Goal: Check status: Check status

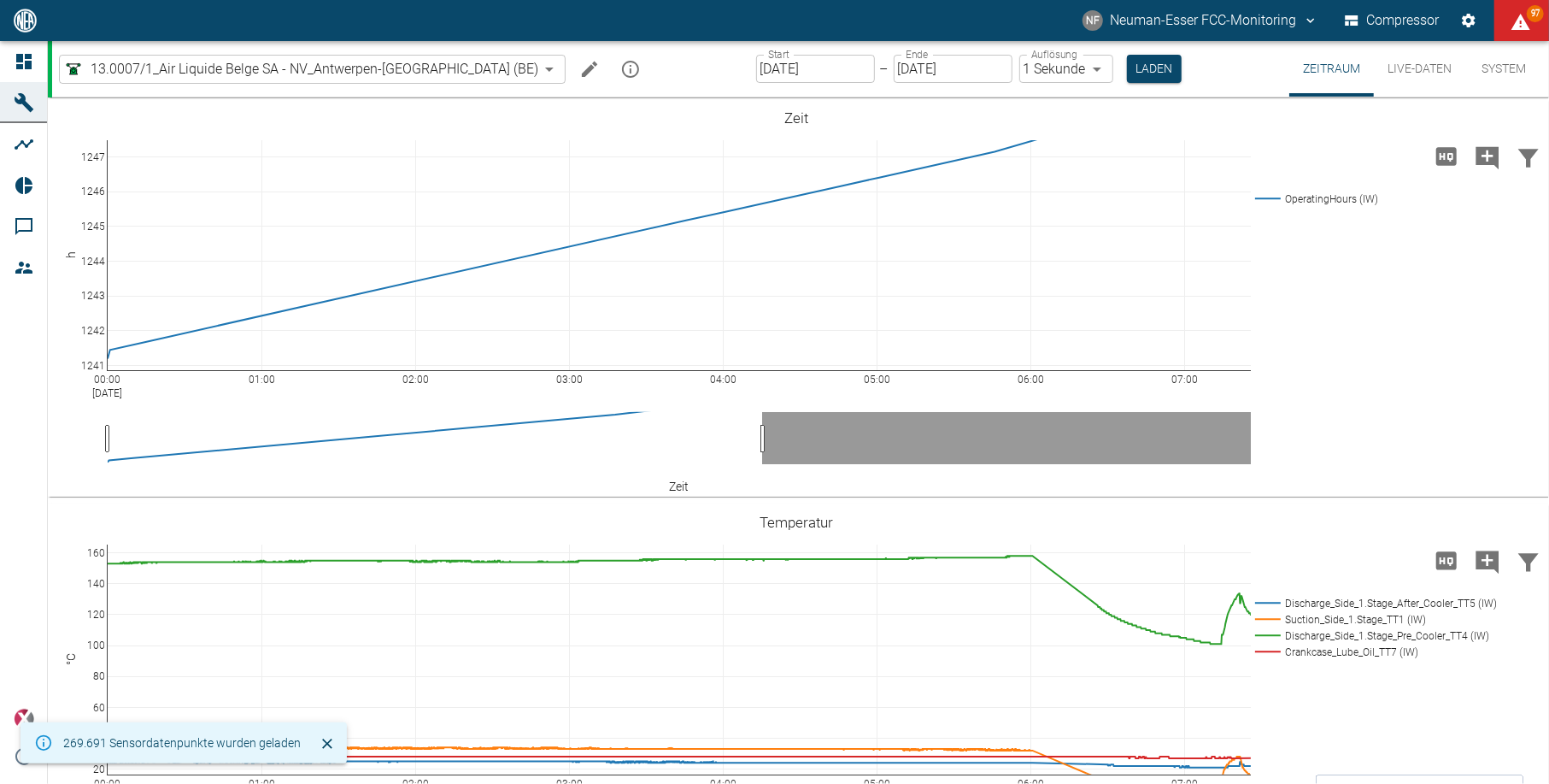
scroll to position [227, 0]
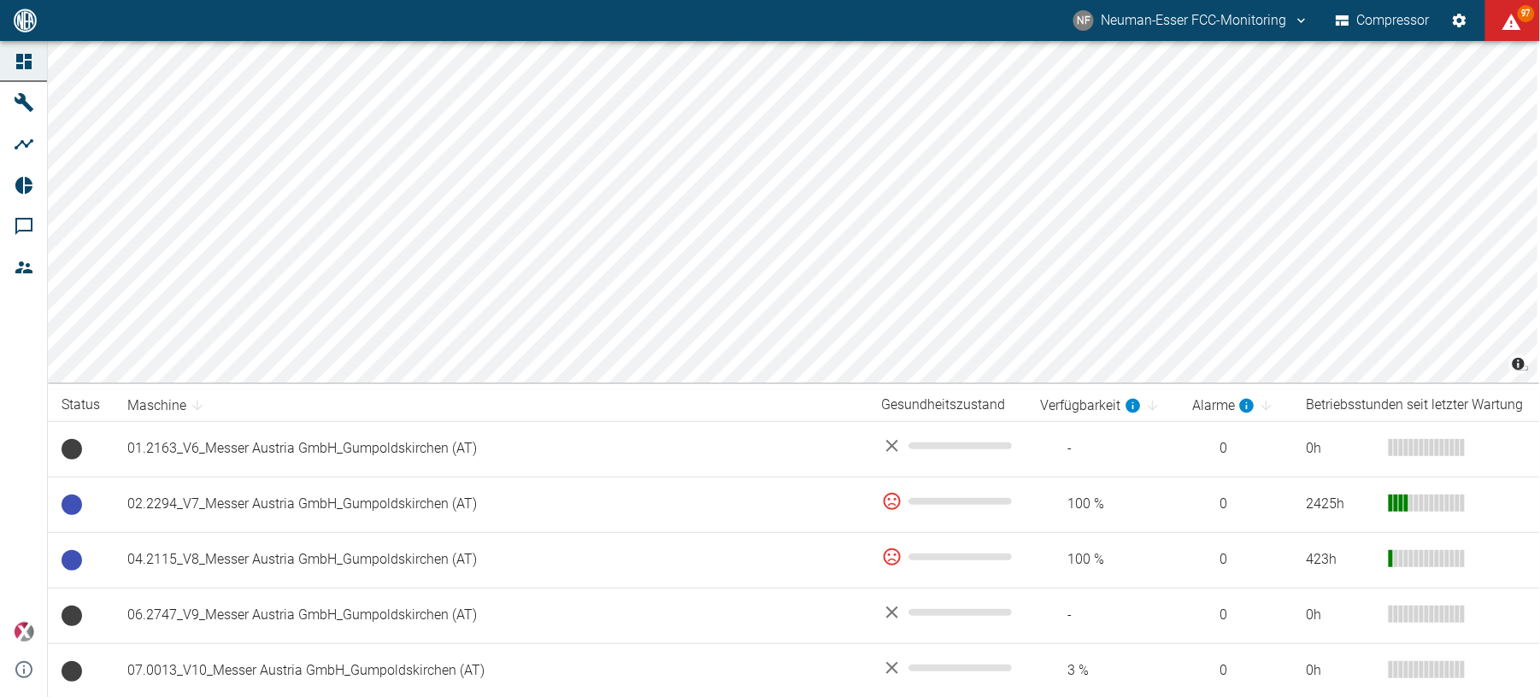
scroll to position [342, 0]
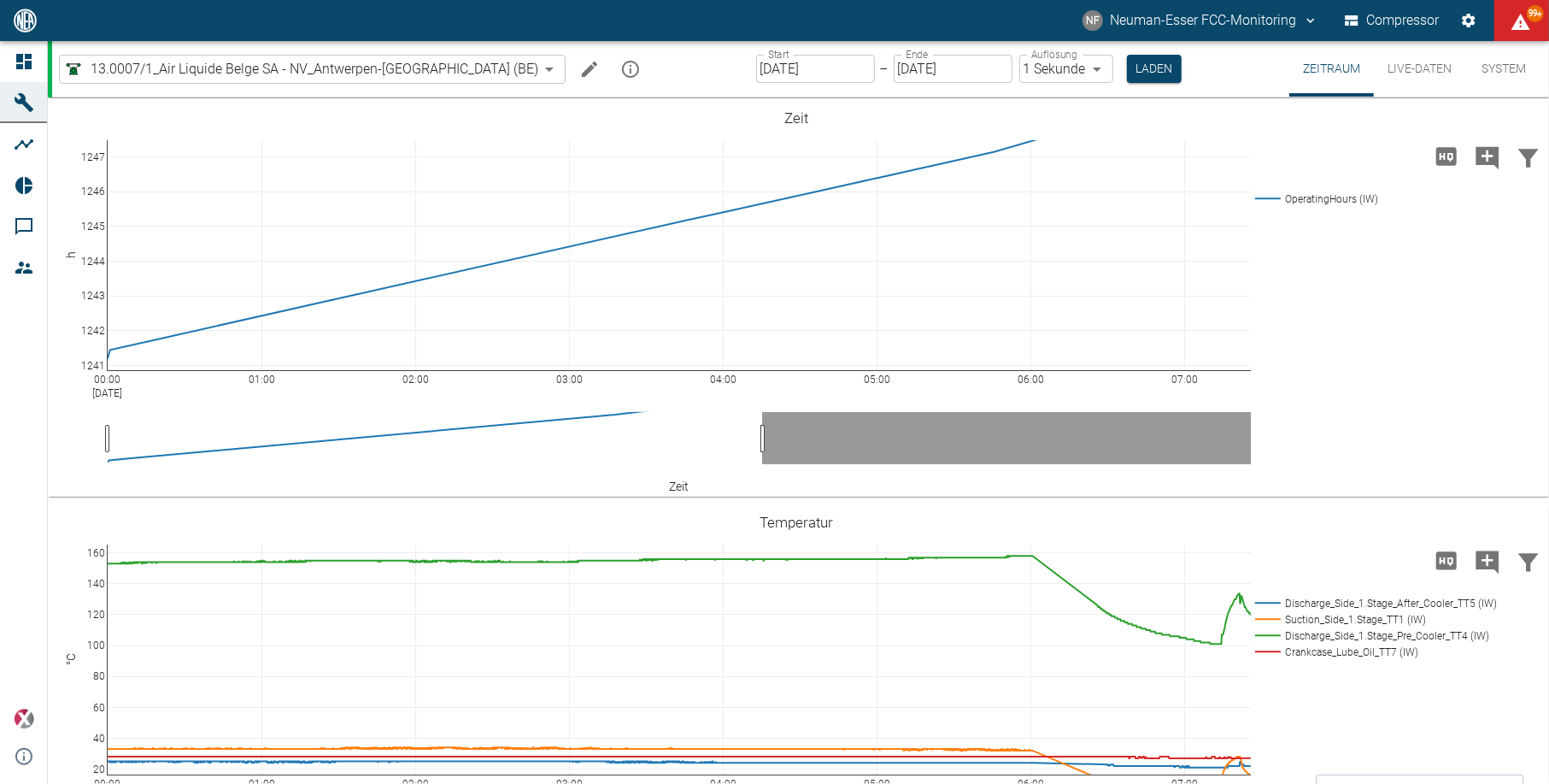
scroll to position [227, 0]
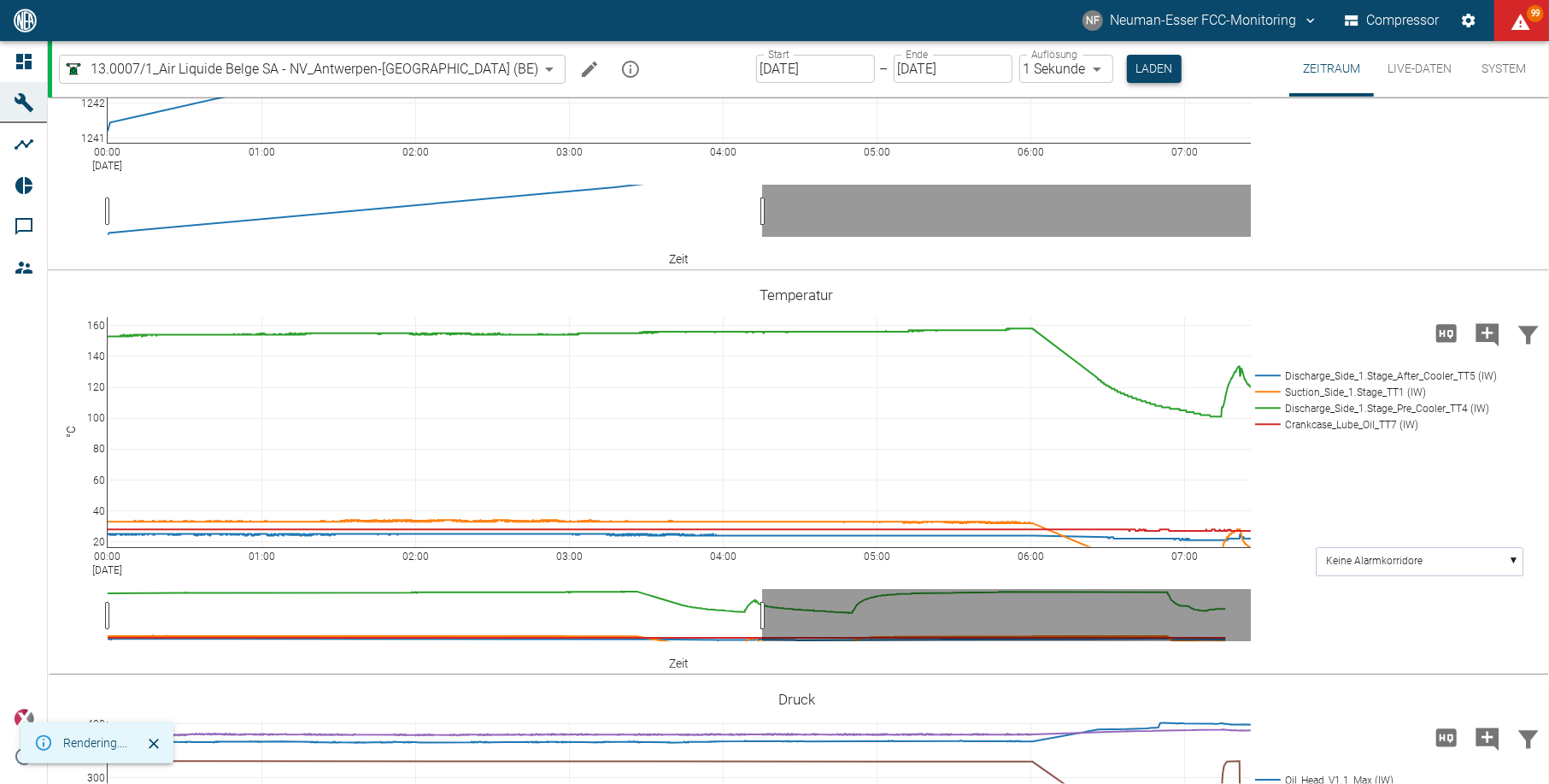
click at [1127, 63] on button "Laden" at bounding box center [1154, 69] width 55 height 28
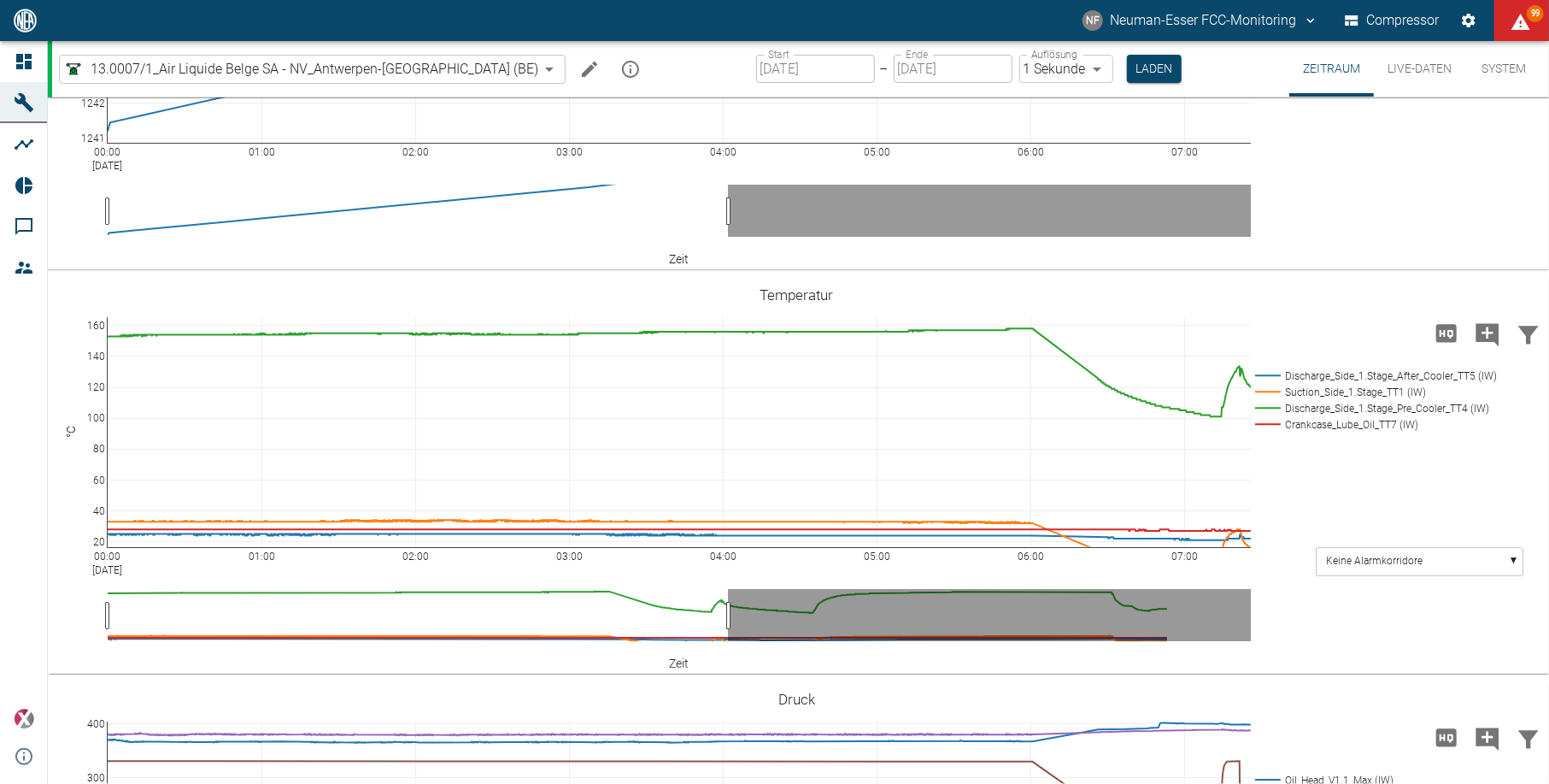
scroll to position [182, 0]
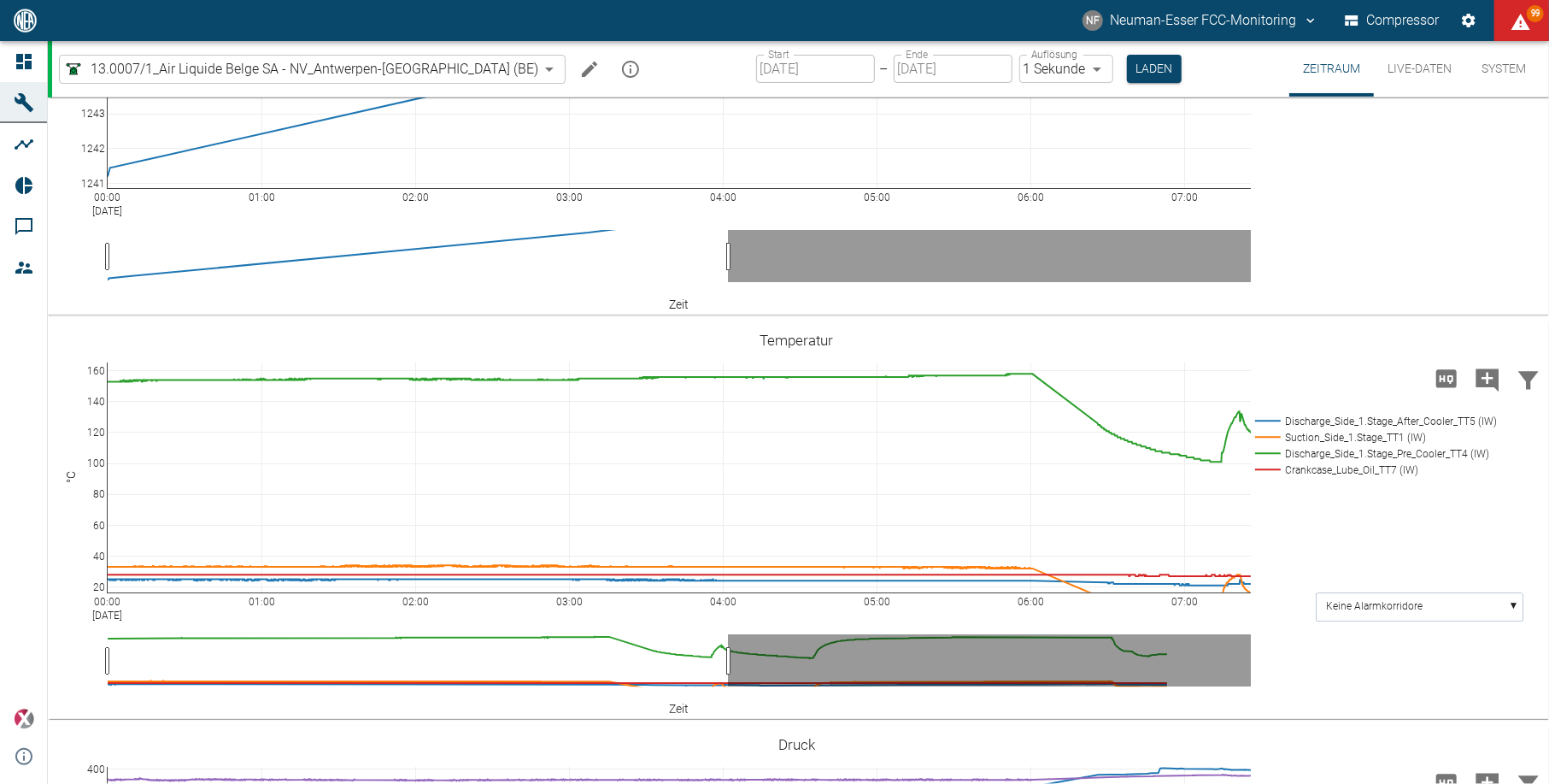
drag, startPoint x: 750, startPoint y: 48, endPoint x: 702, endPoint y: 50, distance: 48.7
click at [756, 50] on div "Start 25.09.2025 Start – Ende 25.09.2025 Ende Auflösung 1 Sekunde 1sec Auflösun…" at bounding box center [969, 69] width 426 height 56
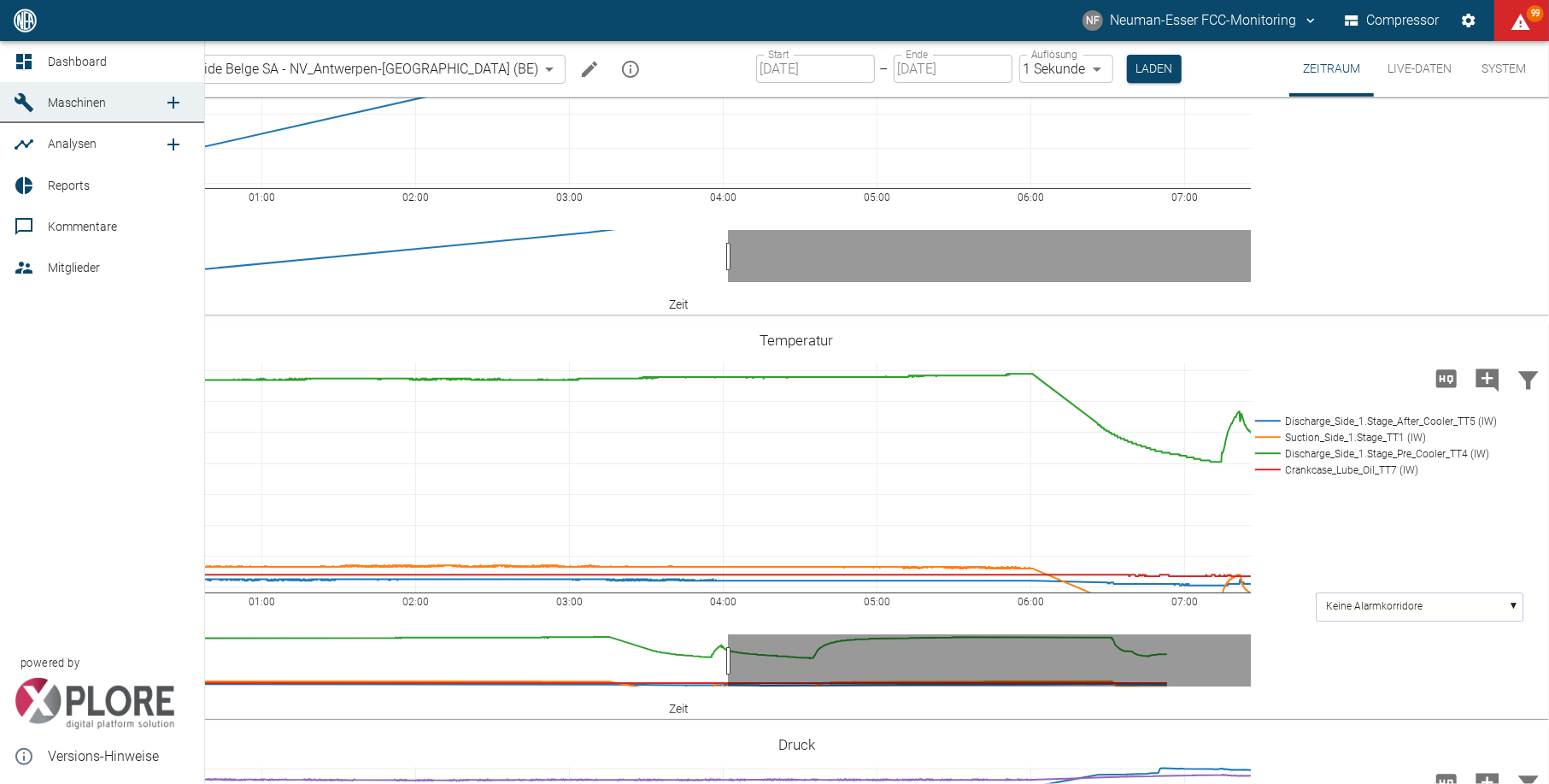
click at [11, 60] on link "Dashboard" at bounding box center [102, 61] width 204 height 41
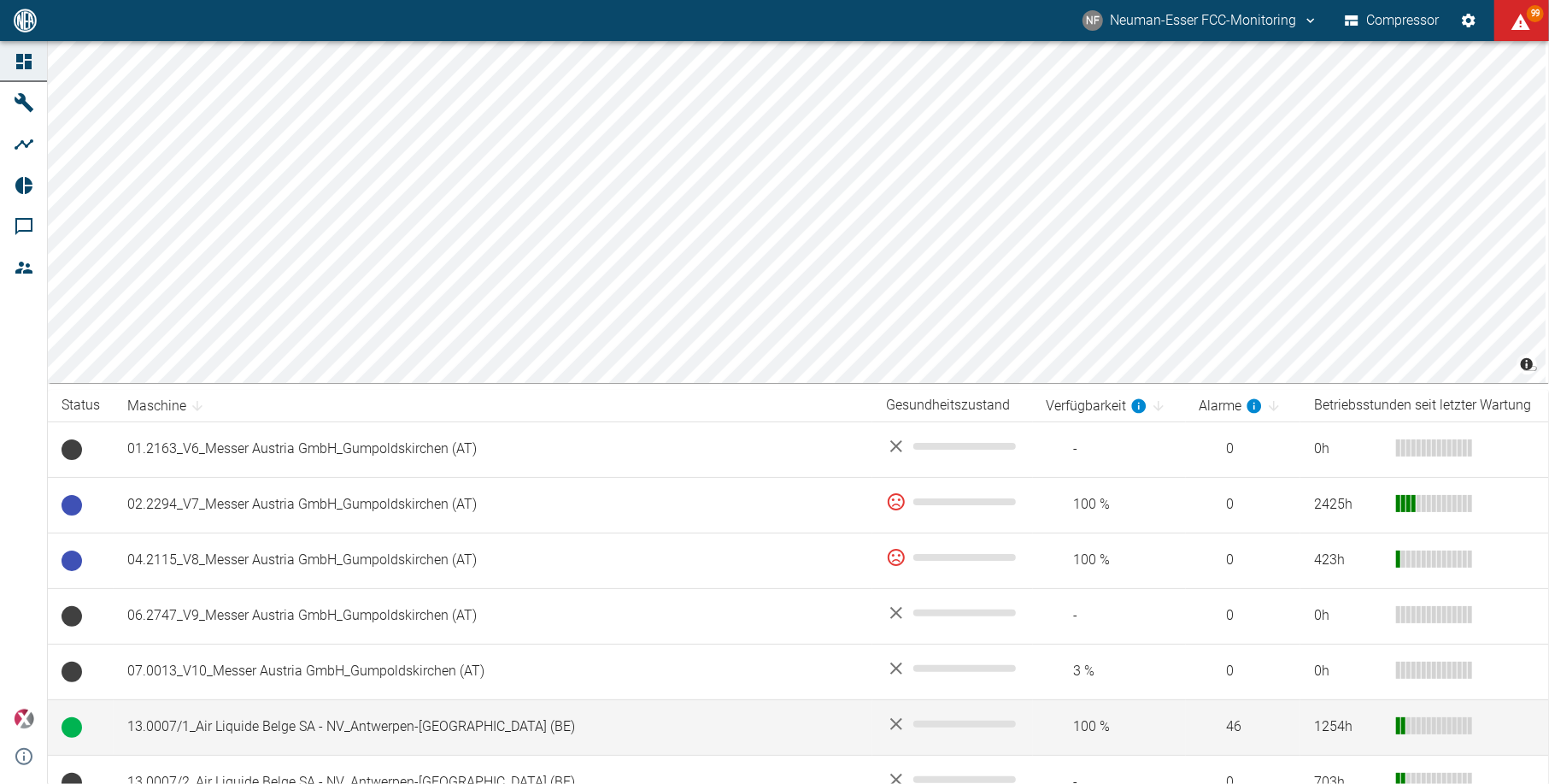
click at [534, 730] on td "13.0007/1_Air Liquide Belge SA - NV_Antwerpen-[GEOGRAPHIC_DATA] (BE)" at bounding box center [493, 727] width 759 height 56
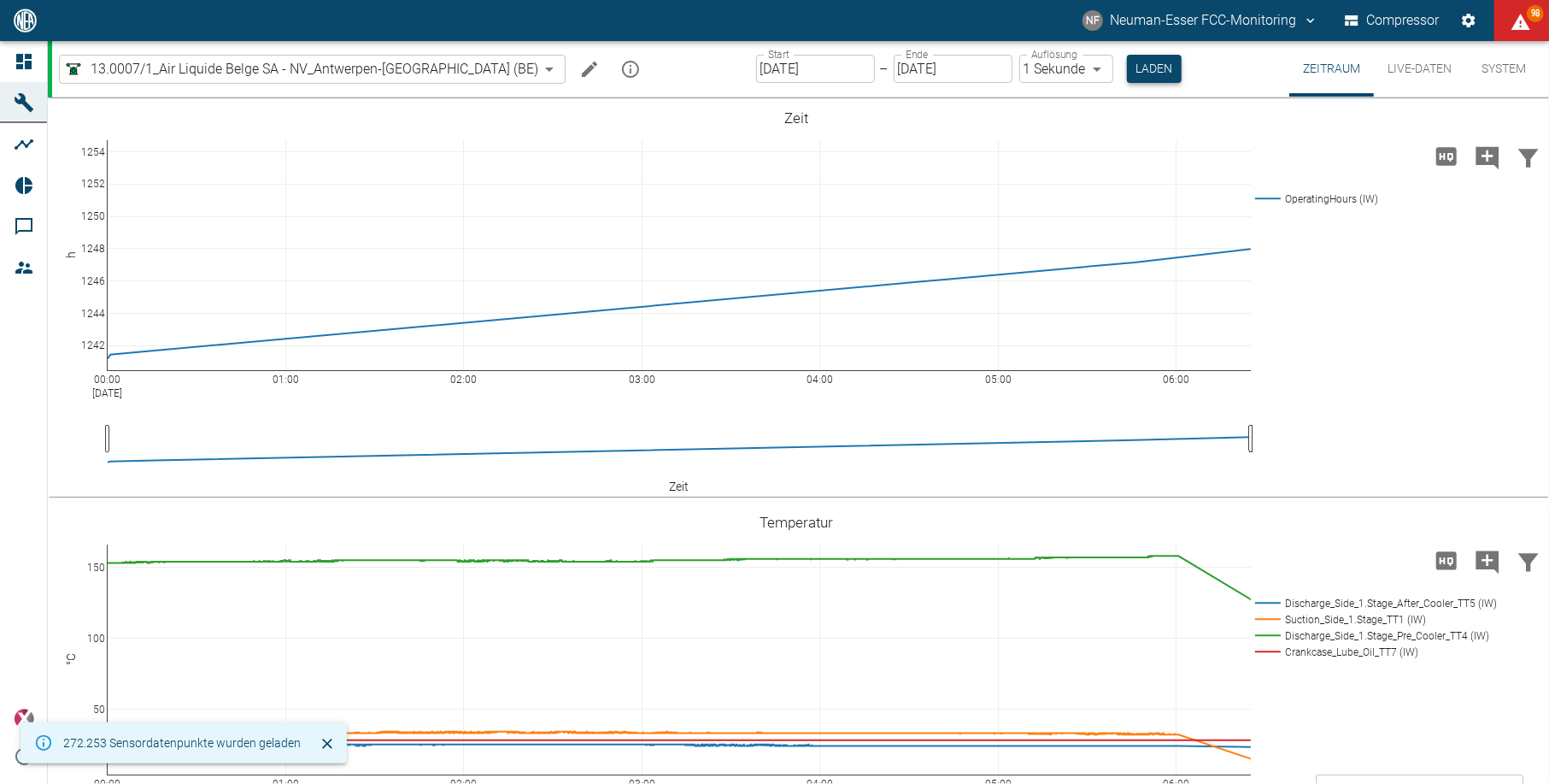
click at [1127, 70] on button "Laden" at bounding box center [1154, 69] width 55 height 28
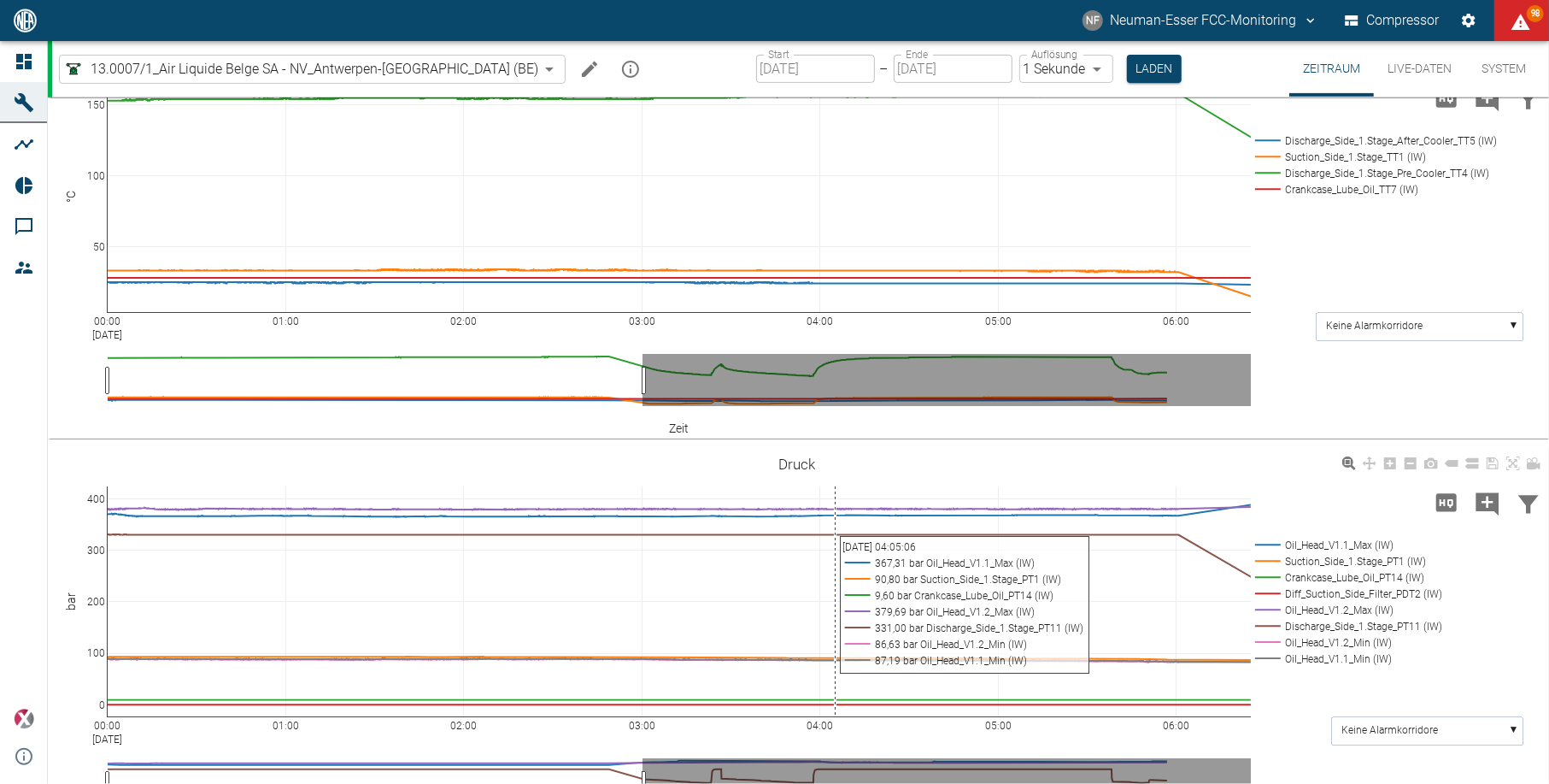
scroll to position [114, 0]
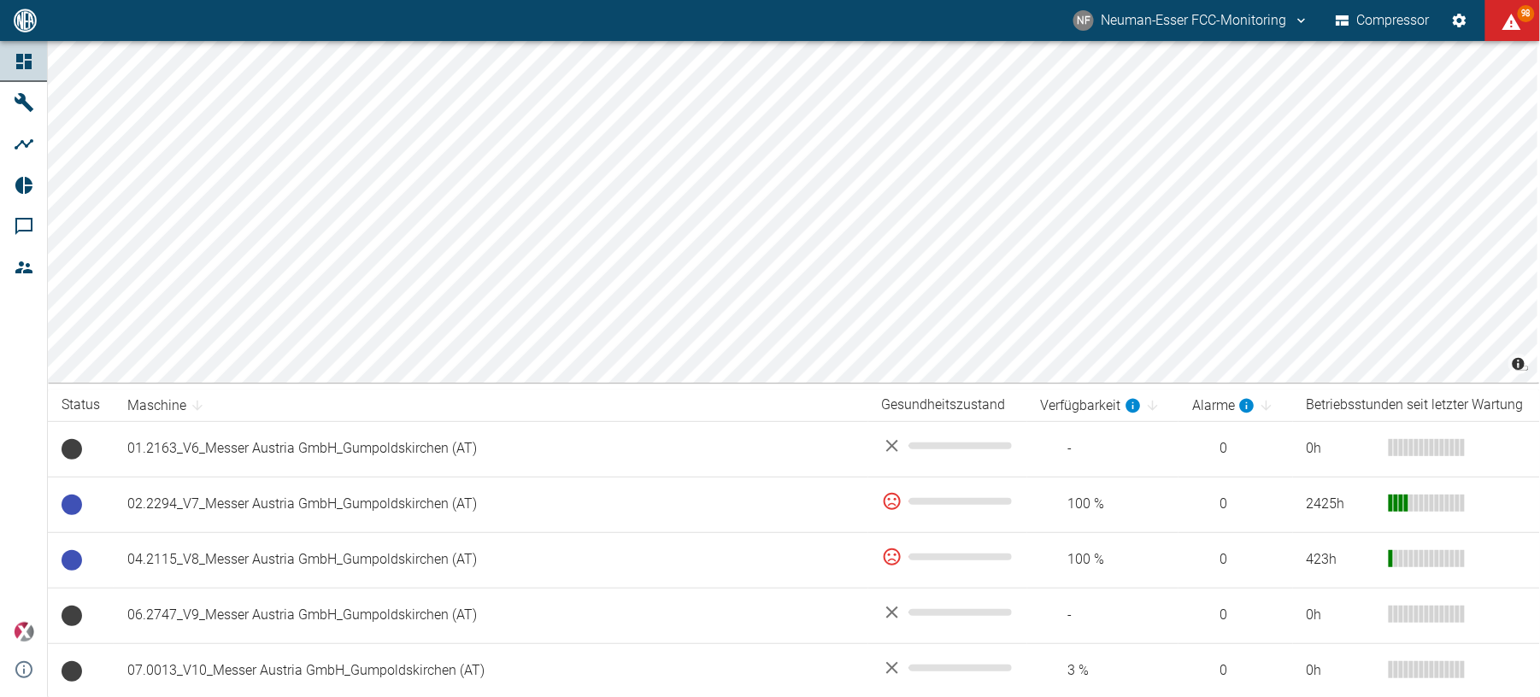
scroll to position [342, 0]
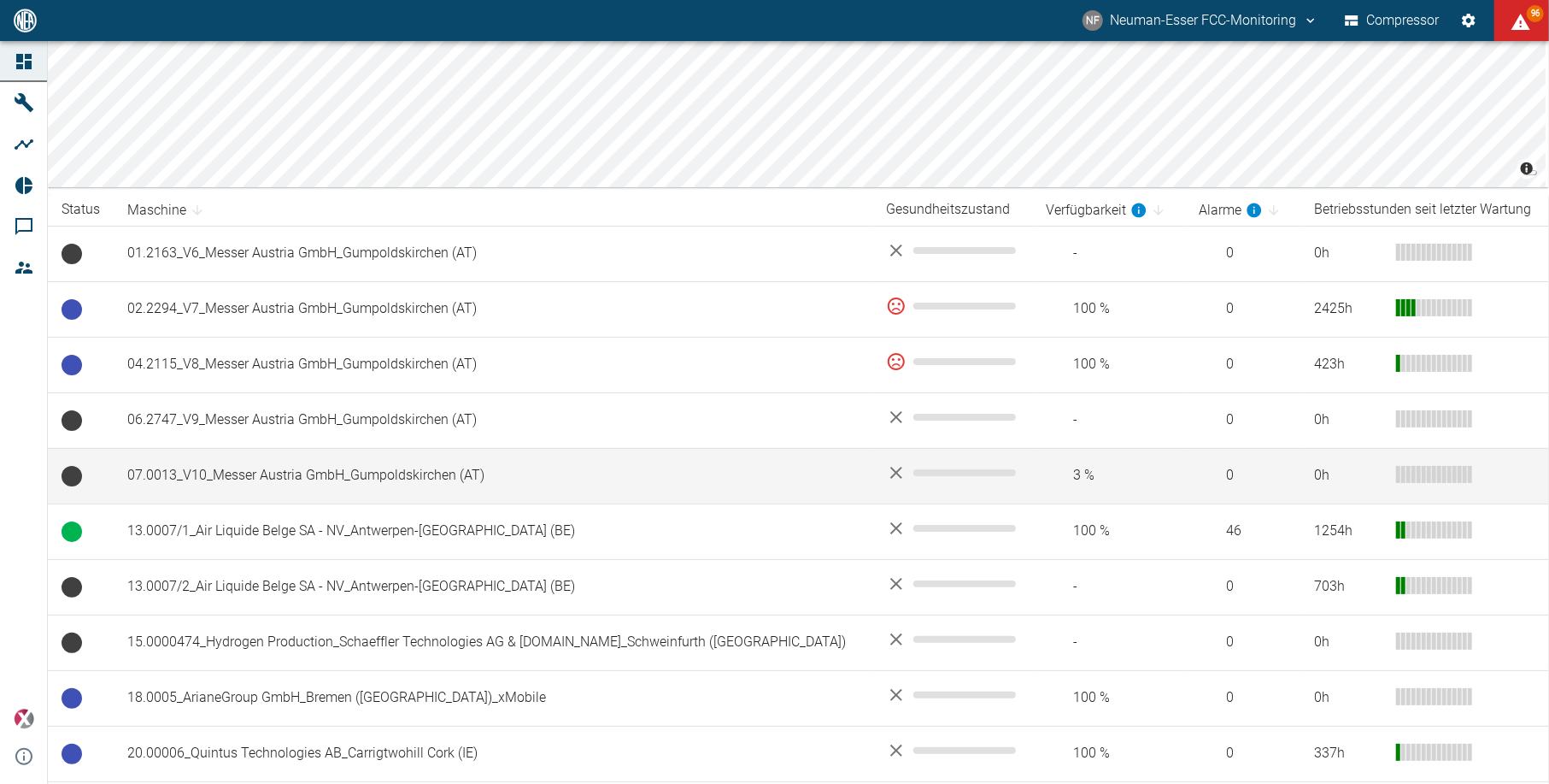
scroll to position [227, 0]
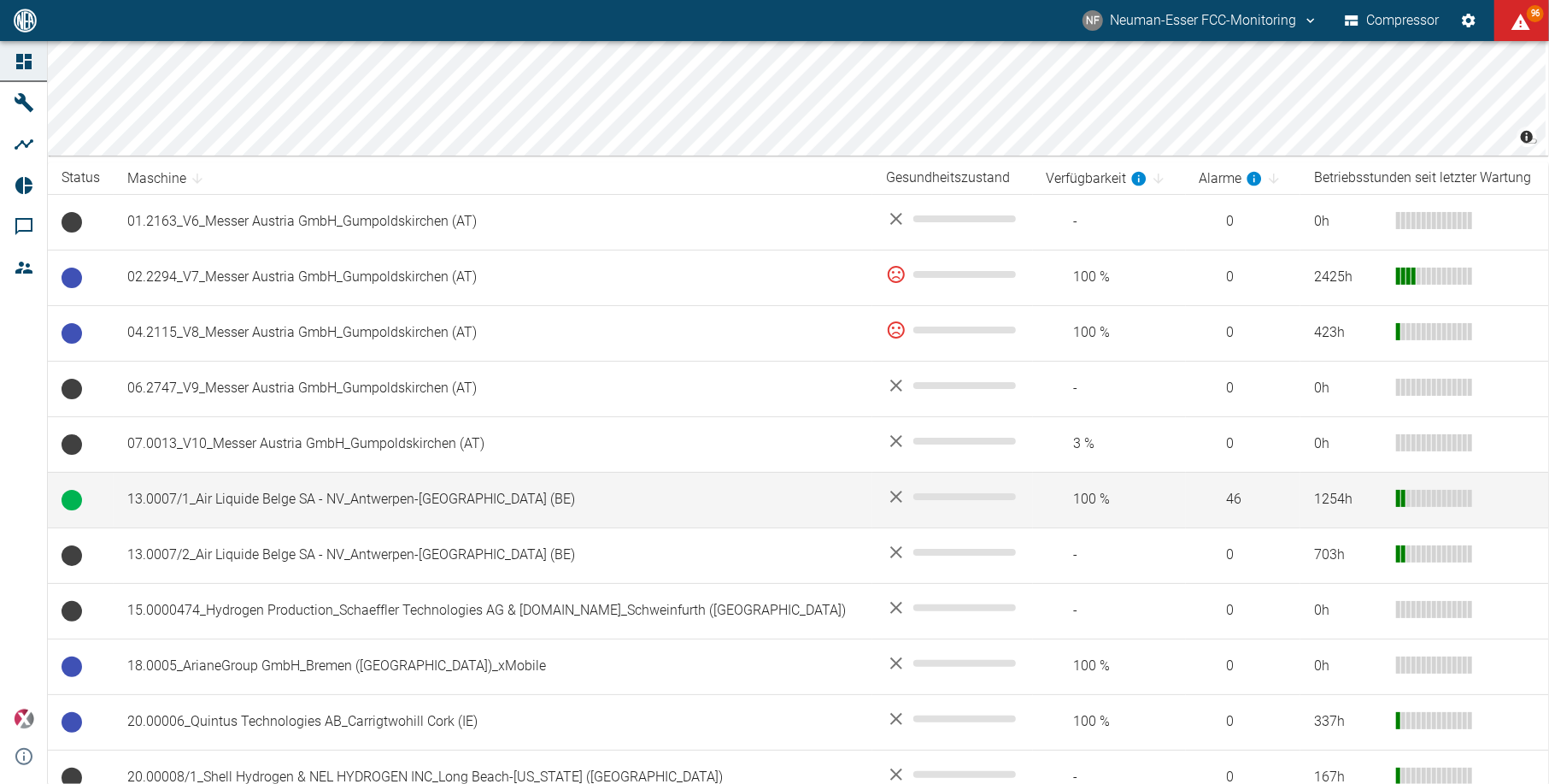
click at [318, 507] on td "13.0007/1_Air Liquide Belge SA - NV_Antwerpen-[GEOGRAPHIC_DATA] (BE)" at bounding box center [493, 500] width 759 height 56
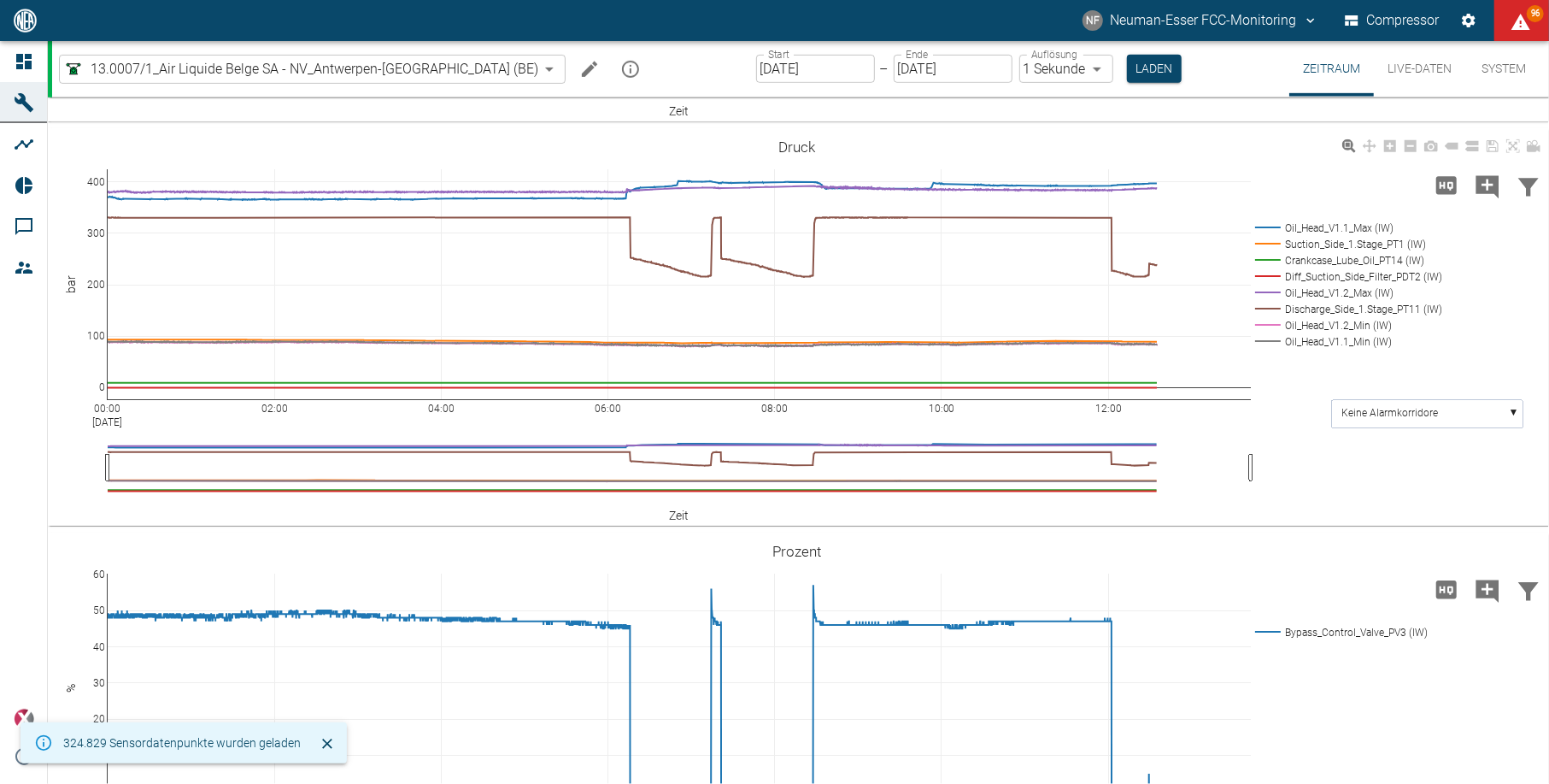
scroll to position [684, 0]
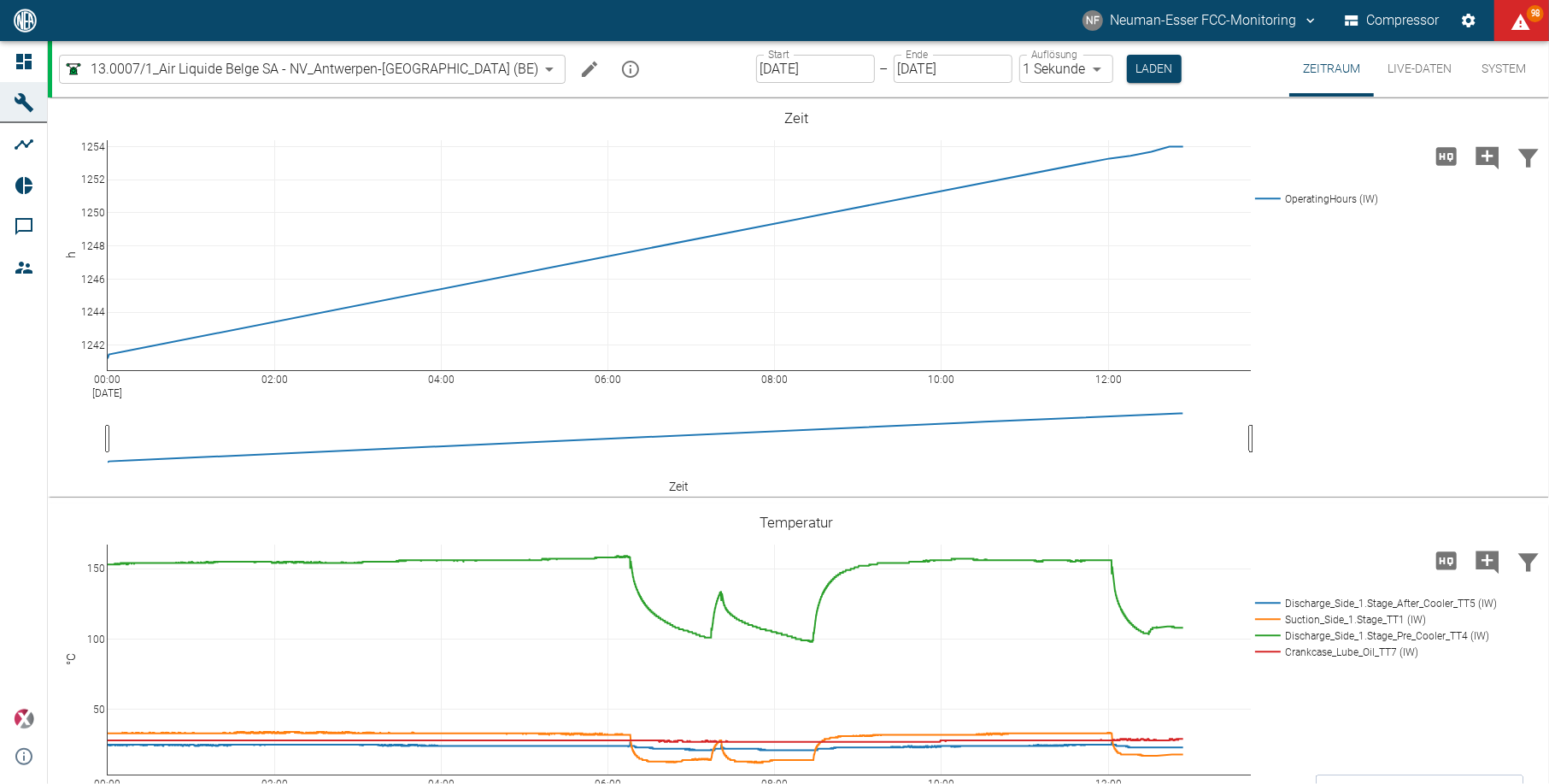
scroll to position [684, 0]
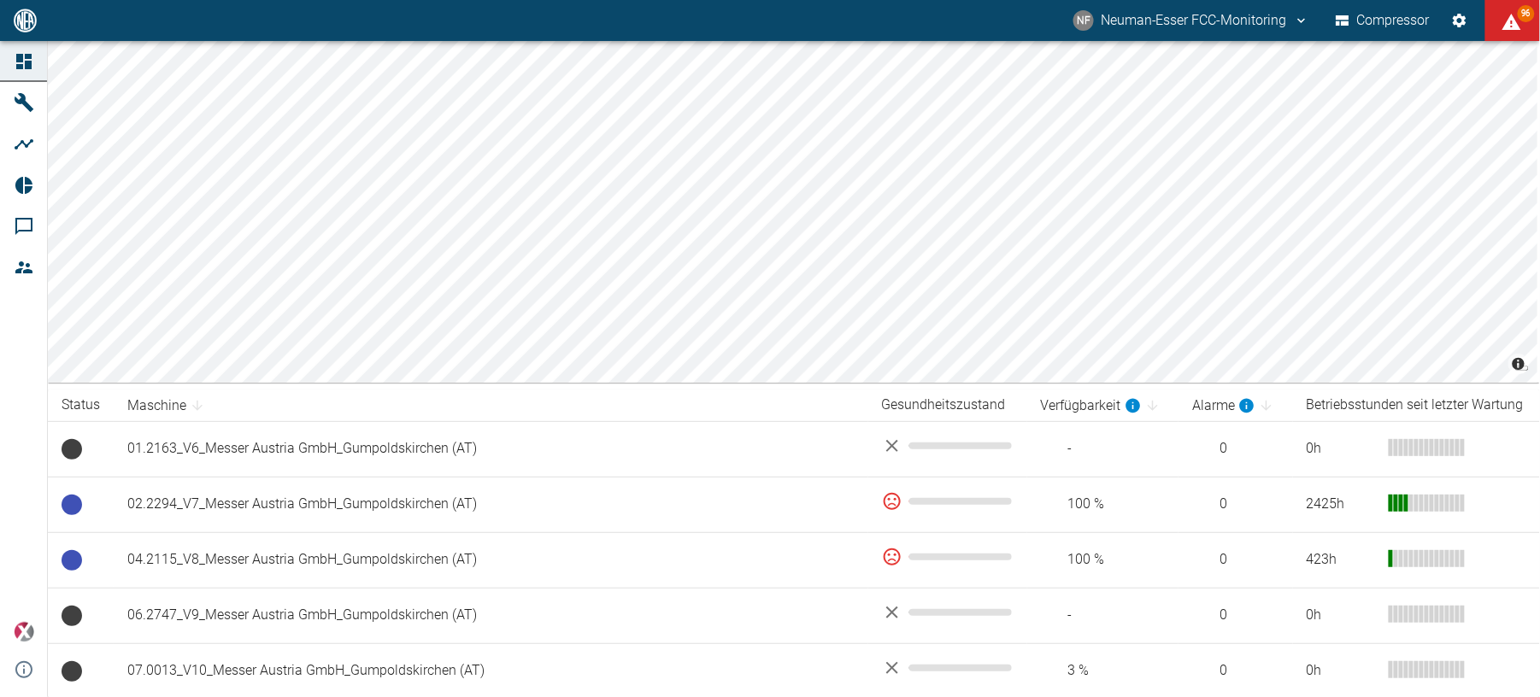
scroll to position [342, 0]
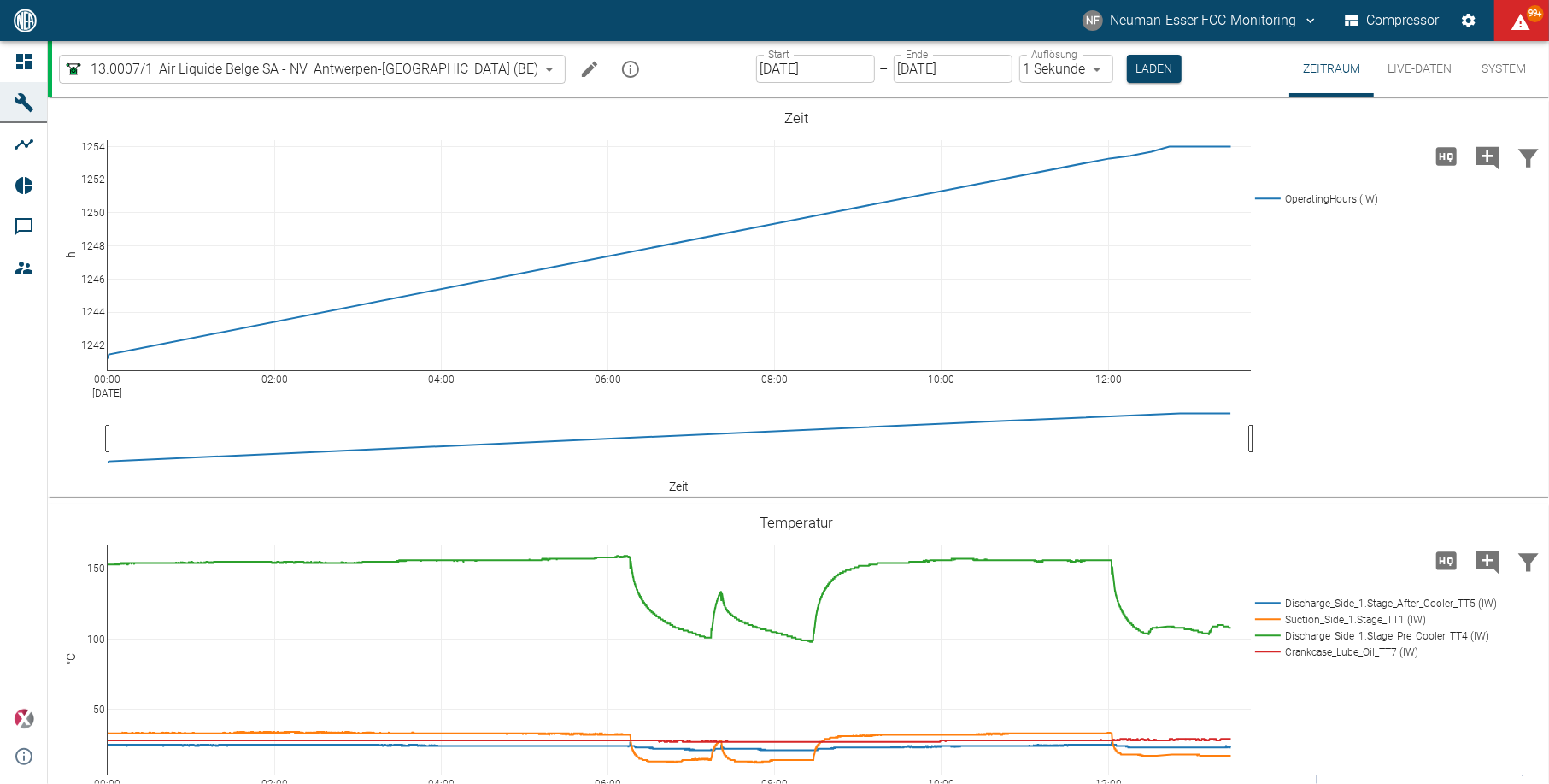
scroll to position [684, 0]
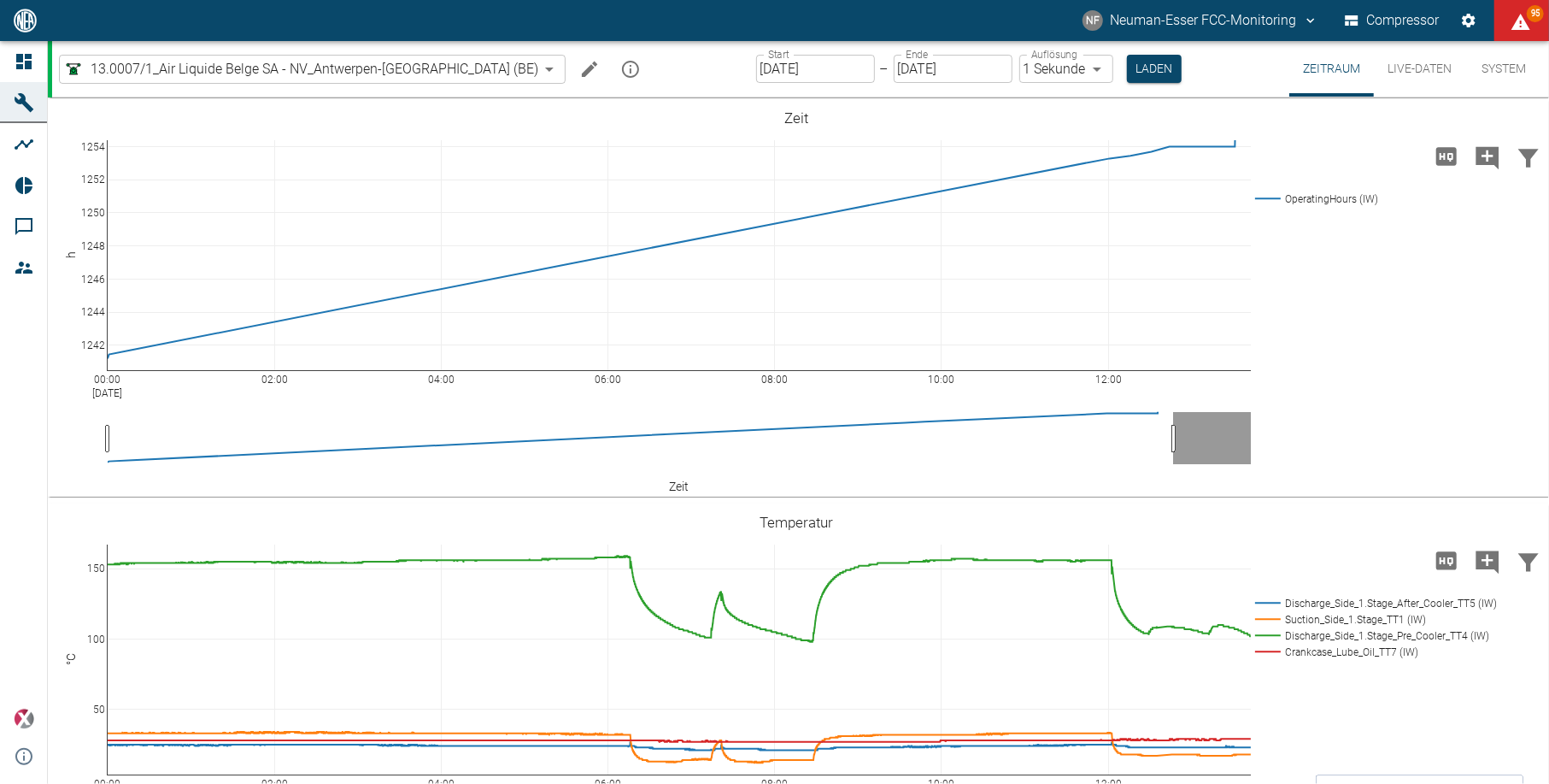
scroll to position [684, 0]
